Goal: Check status: Check status

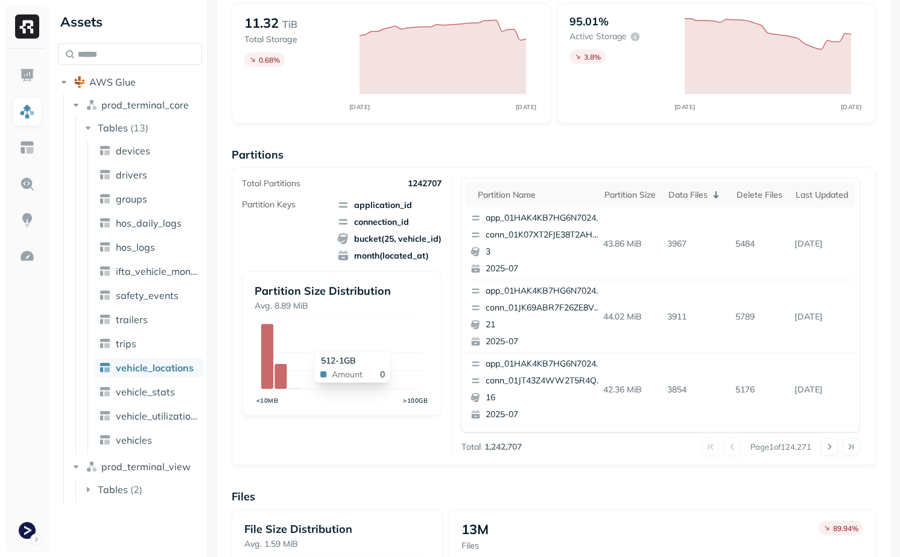
scroll to position [365, 0]
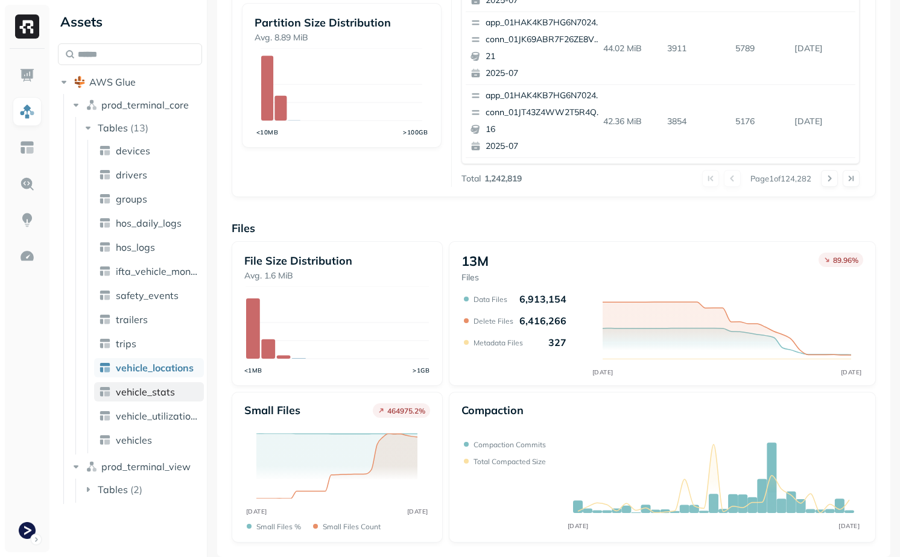
click at [176, 395] on link "vehicle_stats" at bounding box center [149, 391] width 110 height 19
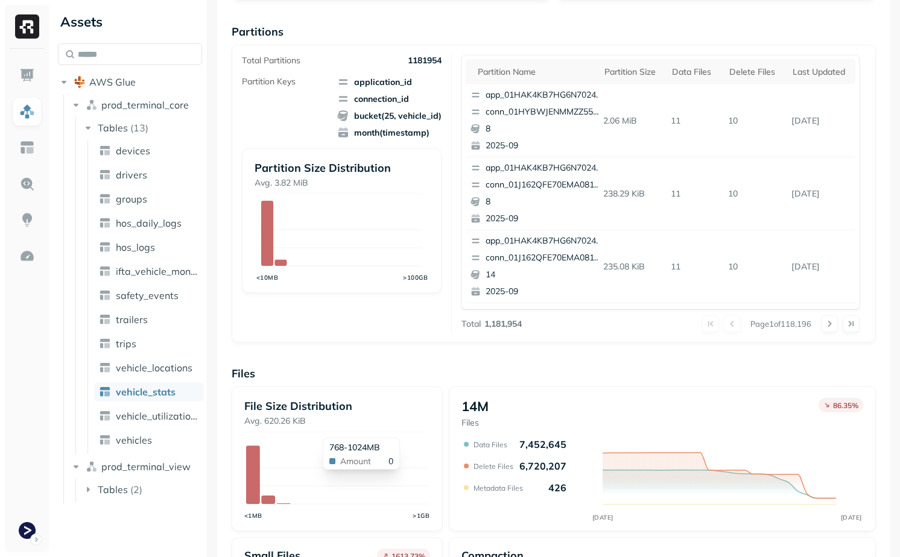
scroll to position [221, 0]
click at [672, 59] on th "Data Files" at bounding box center [694, 70] width 57 height 25
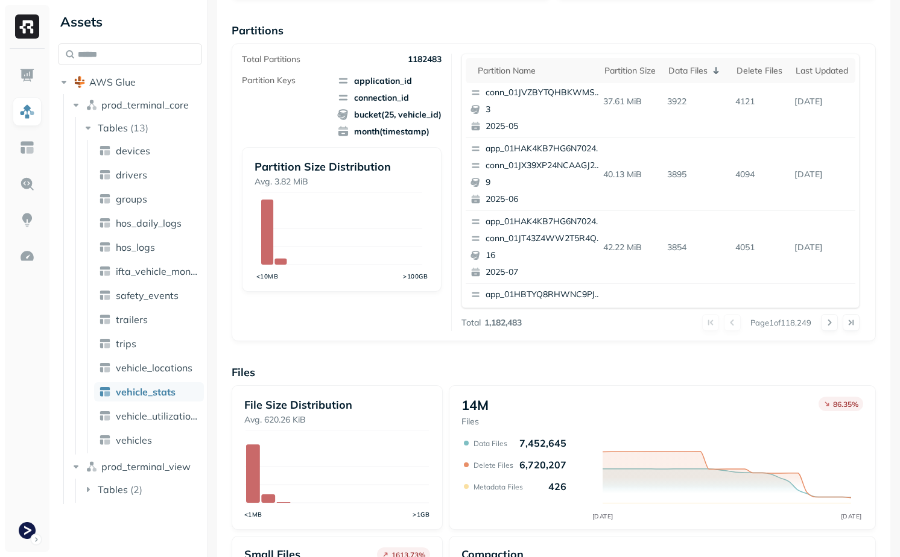
scroll to position [509, 0]
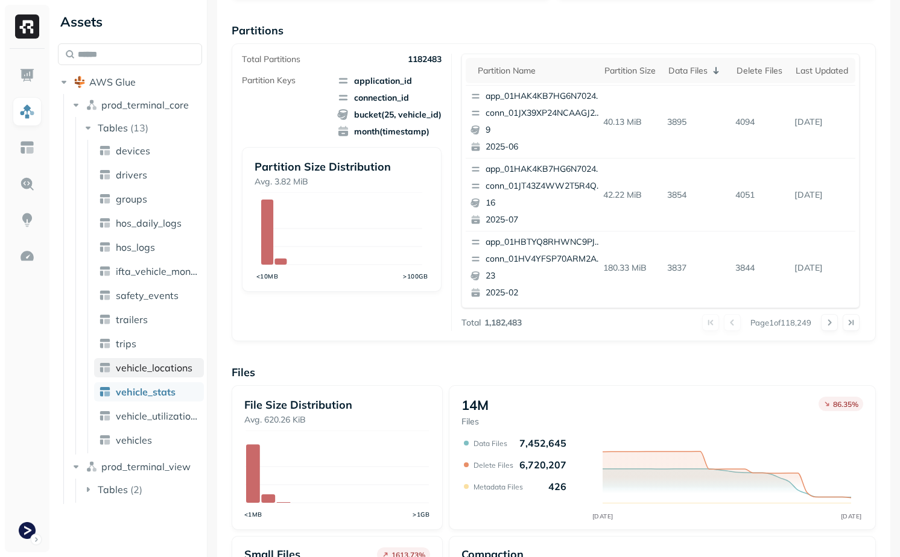
click at [161, 372] on span "vehicle_locations" at bounding box center [154, 368] width 77 height 12
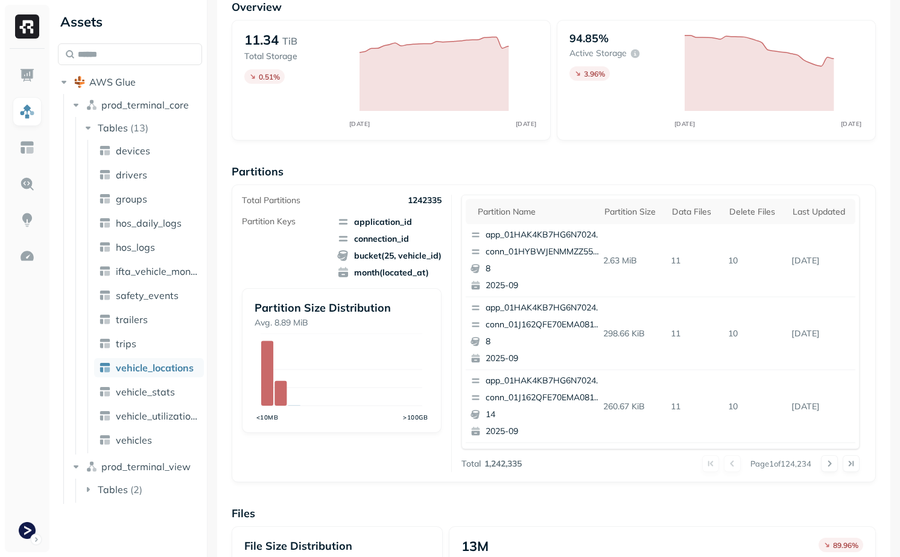
scroll to position [80, 0]
click at [686, 198] on th "Data Files" at bounding box center [694, 210] width 57 height 25
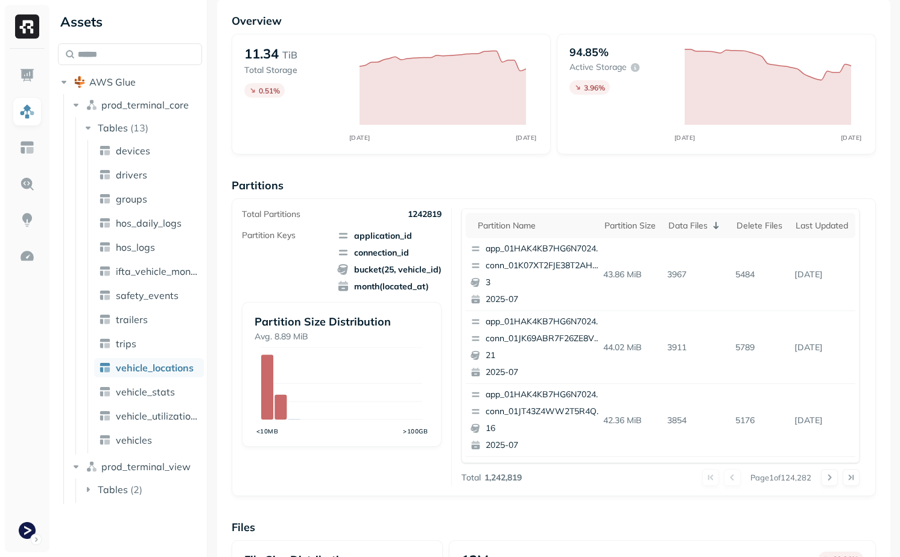
scroll to position [0, 0]
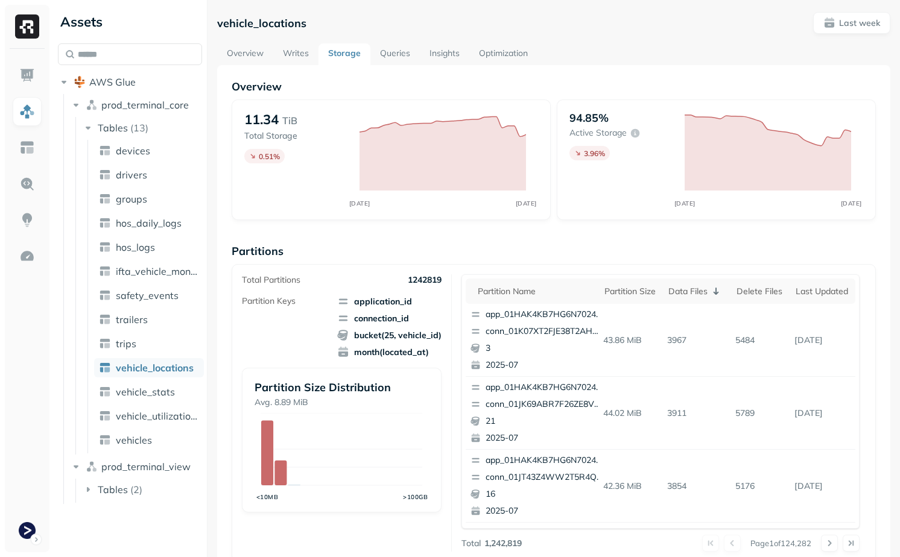
click at [511, 66] on div "Overview 11.34 TiB Total Storage 0.51 % SEP [DATE] 94.85% Active storage 3.96 %…" at bounding box center [553, 493] width 673 height 857
click at [511, 63] on link "Optimization" at bounding box center [503, 54] width 68 height 22
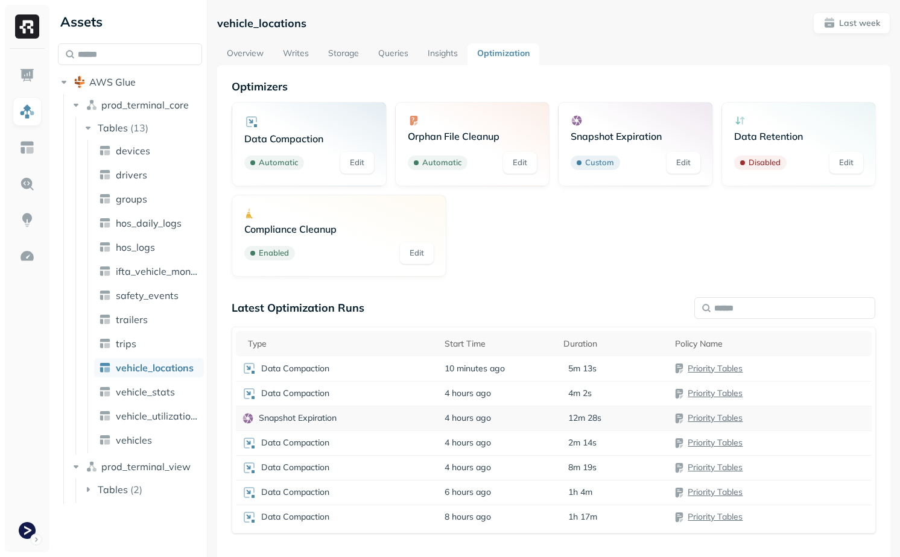
scroll to position [93, 0]
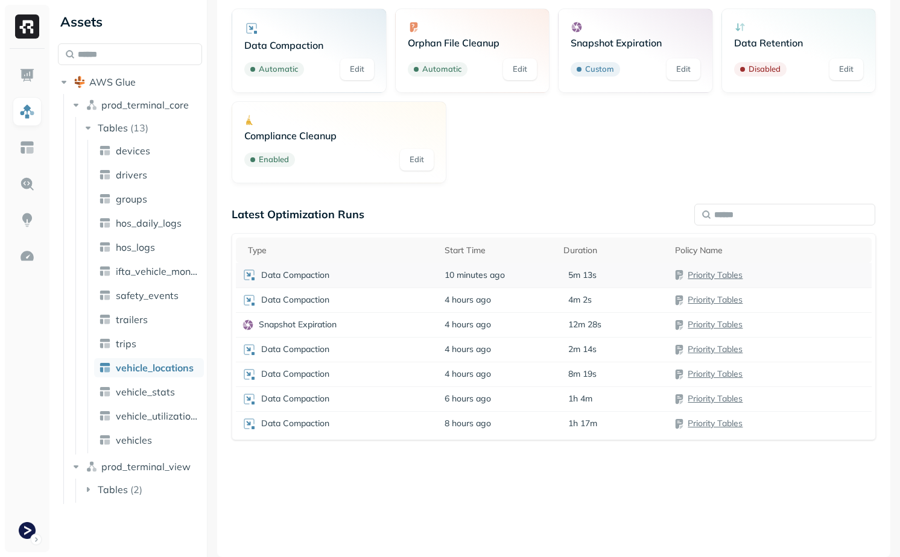
click at [384, 267] on td "Data Compaction" at bounding box center [337, 275] width 203 height 25
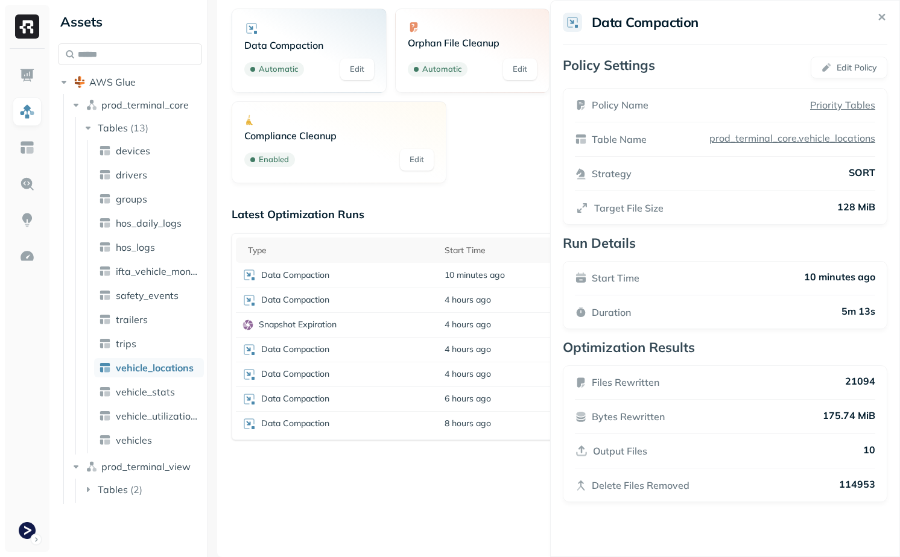
click at [421, 226] on html "Assets AWS Glue prod_terminal_core Tables ( 13 ) devices drivers groups hos_dai…" at bounding box center [450, 278] width 900 height 557
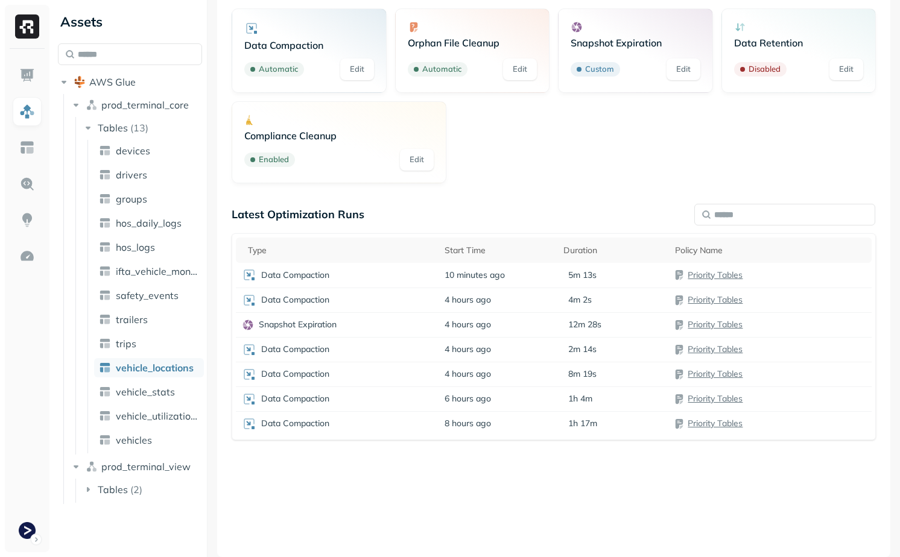
click at [133, 402] on ul "devices drivers groups hos_daily_logs hos_logs ifta_vehicle_months safety_event…" at bounding box center [145, 297] width 116 height 314
click at [141, 398] on span "vehicle_stats" at bounding box center [145, 392] width 59 height 12
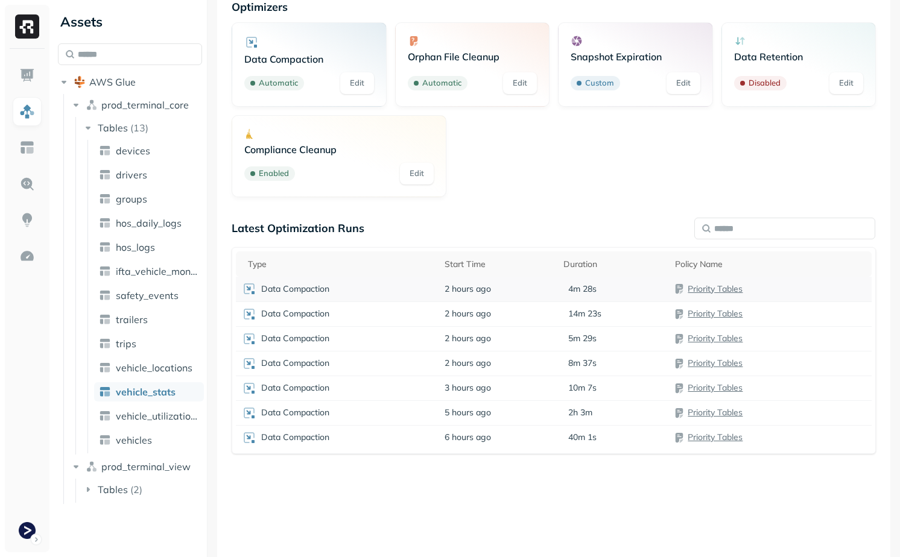
click at [485, 296] on td "2 hours ago" at bounding box center [498, 289] width 119 height 25
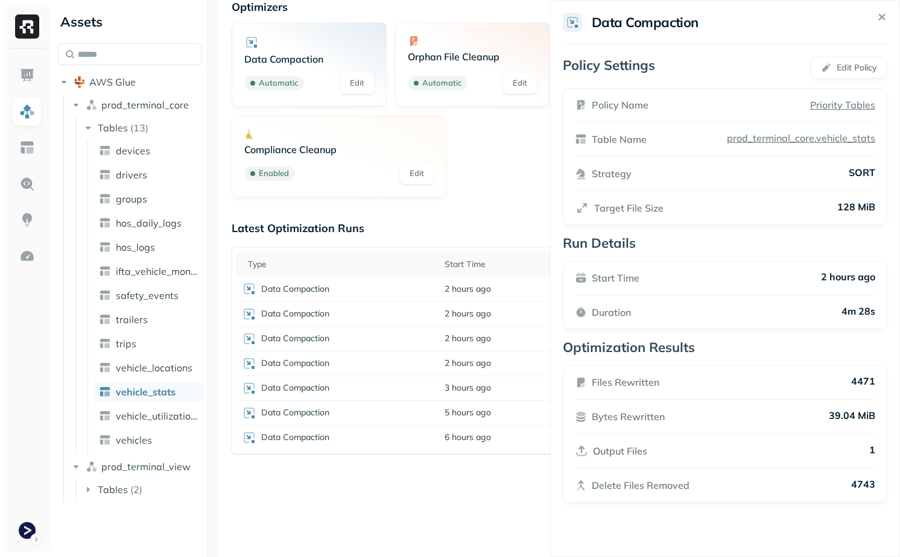
click at [486, 217] on html "Assets AWS Glue prod_terminal_core Tables ( 13 ) devices drivers groups hos_dai…" at bounding box center [450, 278] width 900 height 557
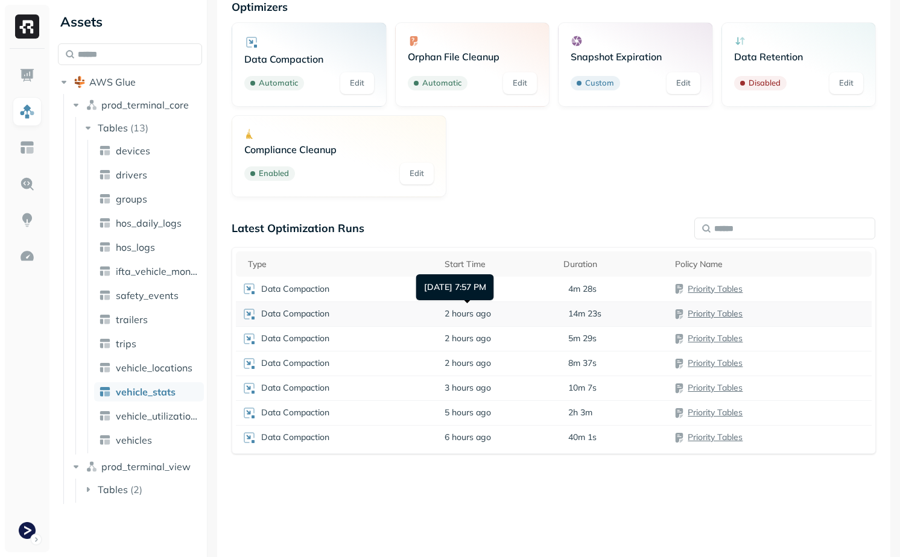
click at [478, 311] on span "2 hours ago" at bounding box center [468, 313] width 46 height 11
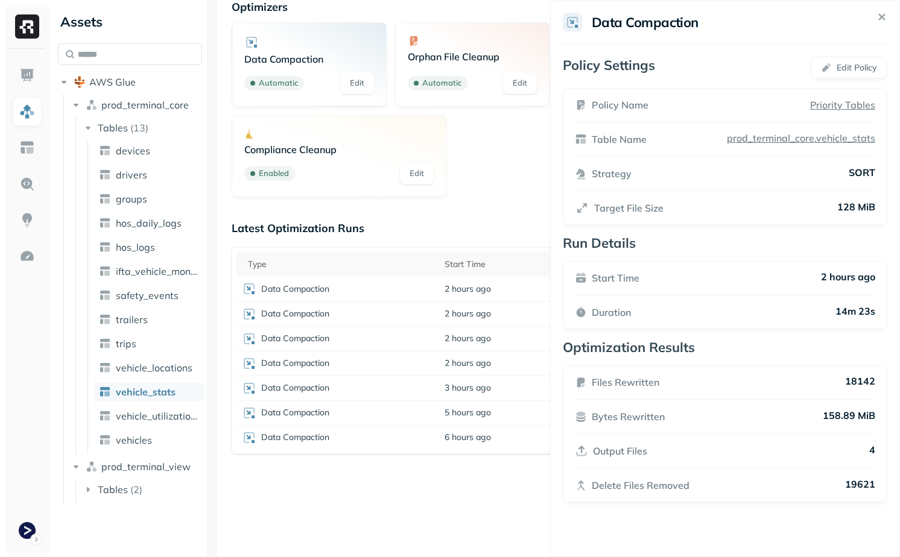
click at [492, 224] on html "Assets AWS Glue prod_terminal_core Tables ( 13 ) devices drivers groups hos_dai…" at bounding box center [450, 278] width 900 height 557
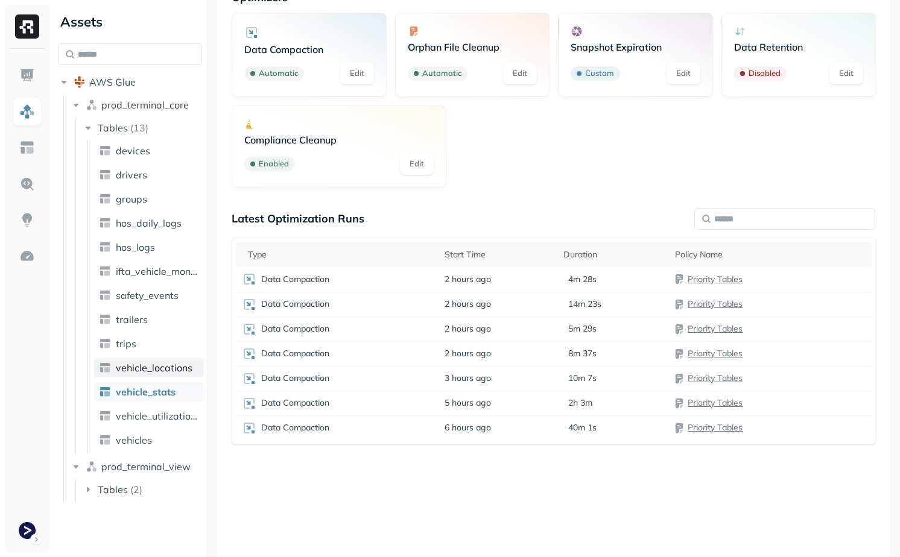
click at [122, 366] on span "vehicle_locations" at bounding box center [154, 368] width 77 height 12
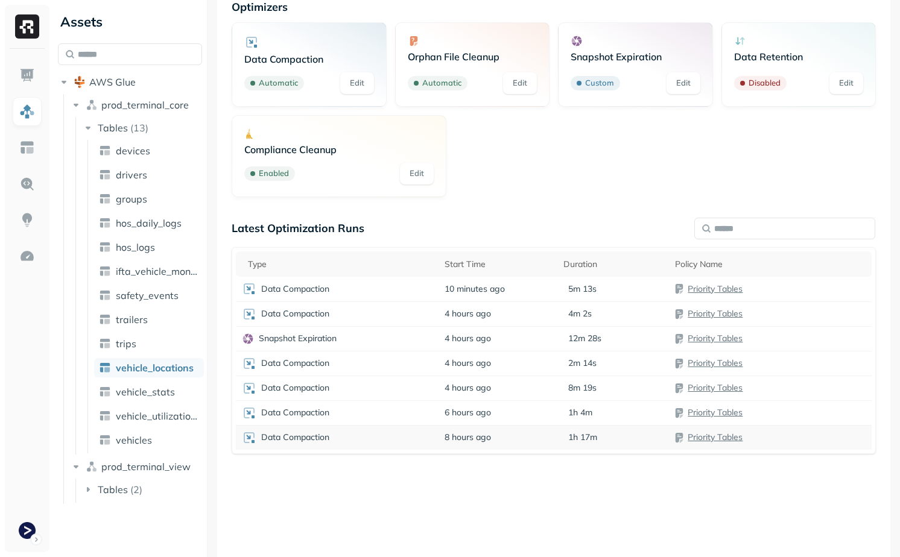
click at [519, 433] on td "8 hours ago" at bounding box center [498, 437] width 119 height 25
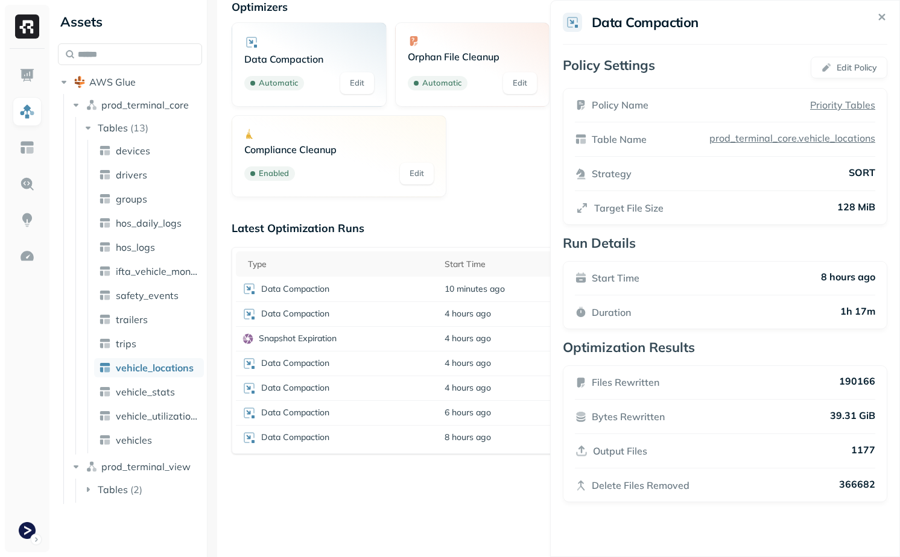
click at [452, 487] on html "Assets AWS Glue prod_terminal_core Tables ( 13 ) devices drivers groups hos_dai…" at bounding box center [450, 278] width 900 height 557
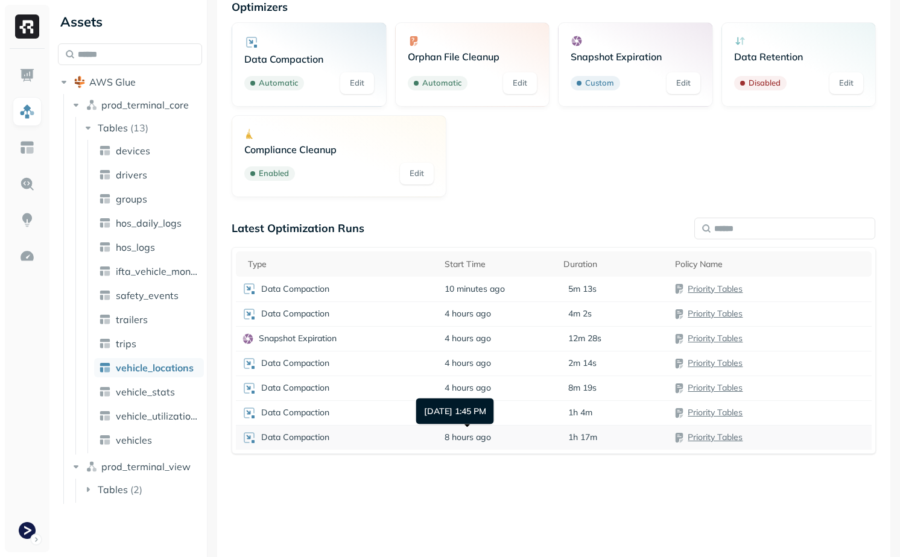
click at [490, 433] on span "8 hours ago" at bounding box center [468, 437] width 46 height 11
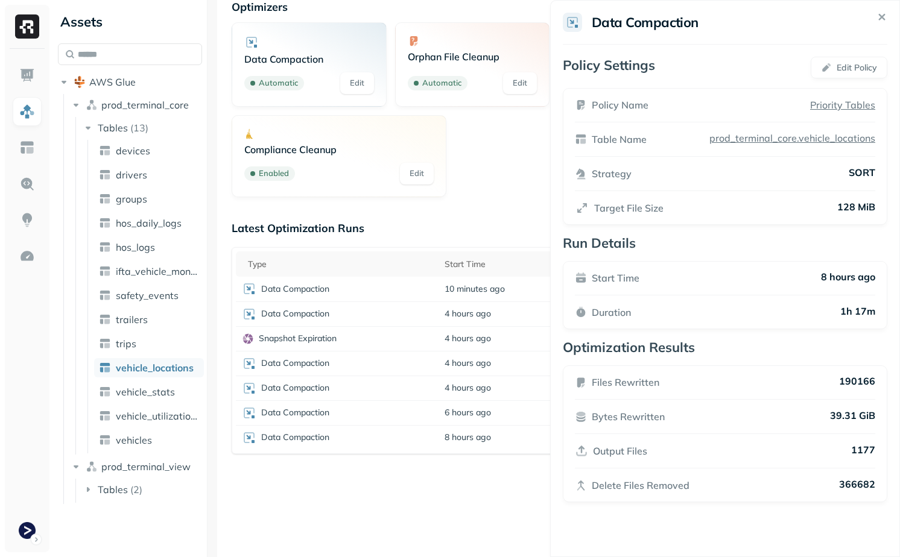
click at [495, 469] on html "Assets AWS Glue prod_terminal_core Tables ( 13 ) devices drivers groups hos_dai…" at bounding box center [450, 278] width 900 height 557
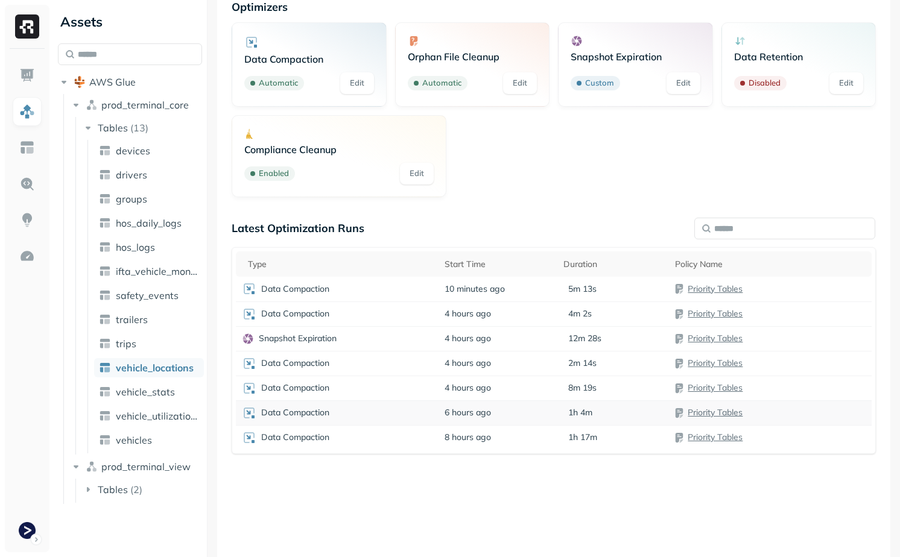
click at [509, 417] on td "6 hours ago" at bounding box center [498, 413] width 119 height 25
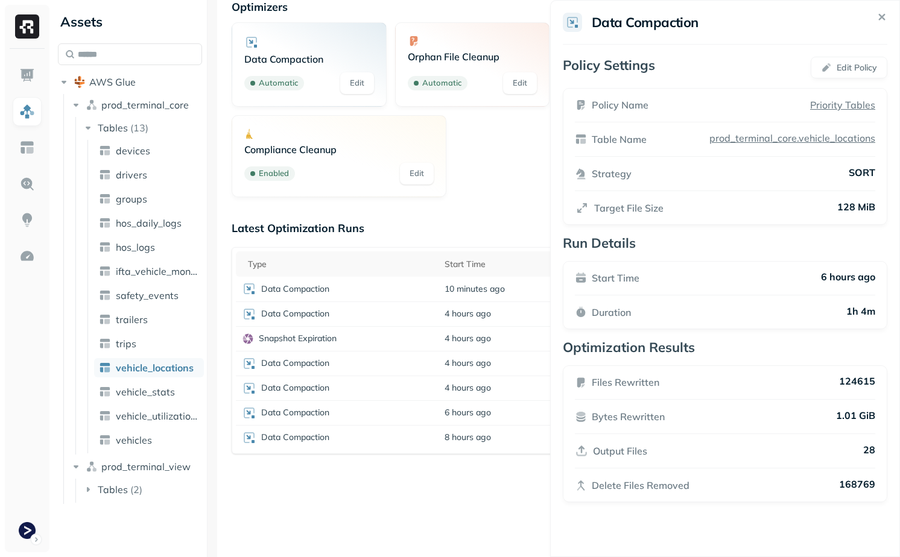
click at [507, 411] on html "Assets AWS Glue prod_terminal_core Tables ( 13 ) devices drivers groups hos_dai…" at bounding box center [450, 278] width 900 height 557
click at [507, 385] on td "4 hours ago" at bounding box center [498, 388] width 119 height 25
click at [509, 369] on td "4 hours ago" at bounding box center [498, 363] width 119 height 25
click at [514, 346] on td "4 hours ago" at bounding box center [498, 338] width 119 height 25
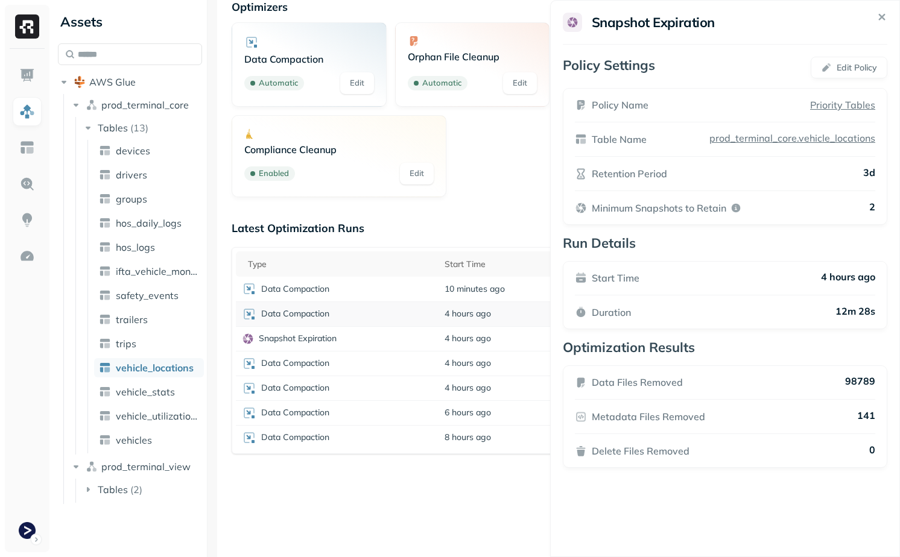
click at [515, 320] on td "4 hours ago" at bounding box center [498, 314] width 119 height 25
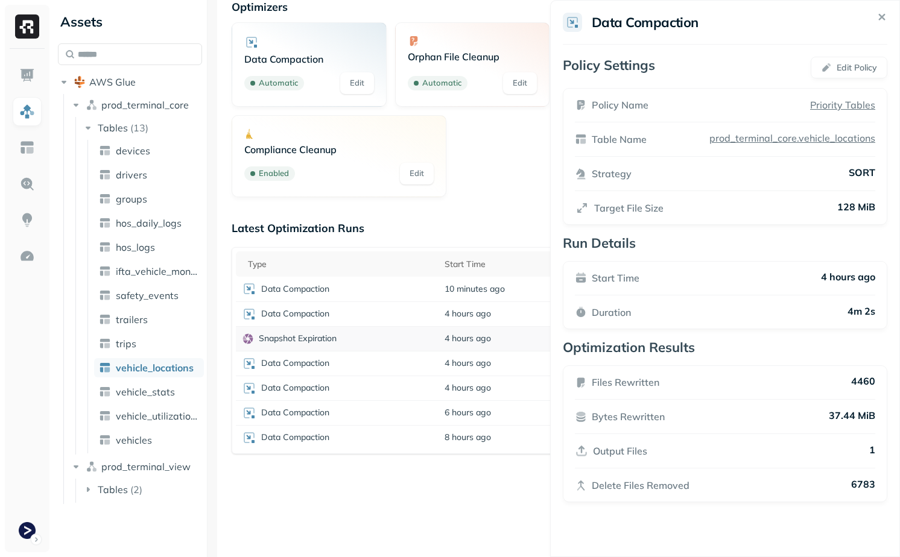
click at [508, 348] on td "4 hours ago" at bounding box center [498, 338] width 119 height 25
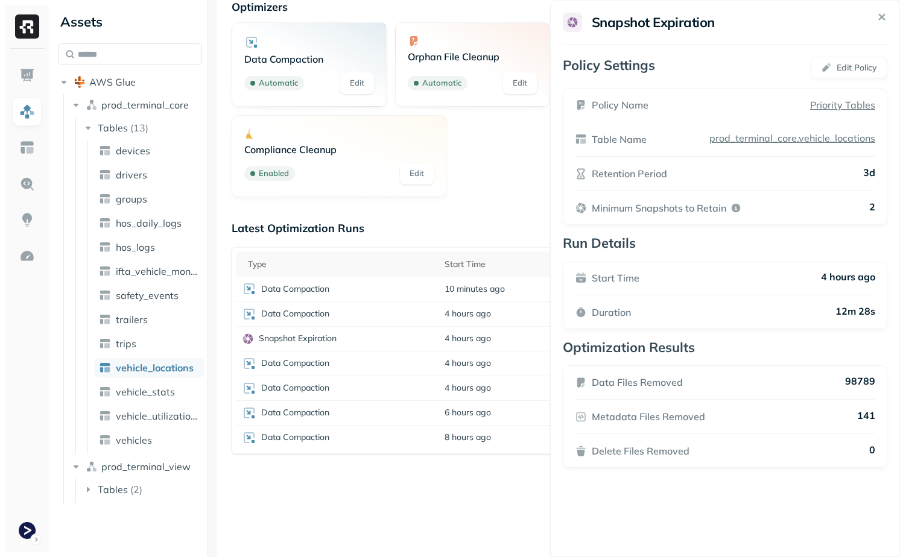
click at [477, 485] on div "Latest Optimization Runs Type Start Time Duration Policy Name Data Compaction 1…" at bounding box center [554, 388] width 644 height 335
